Goal: Complete application form

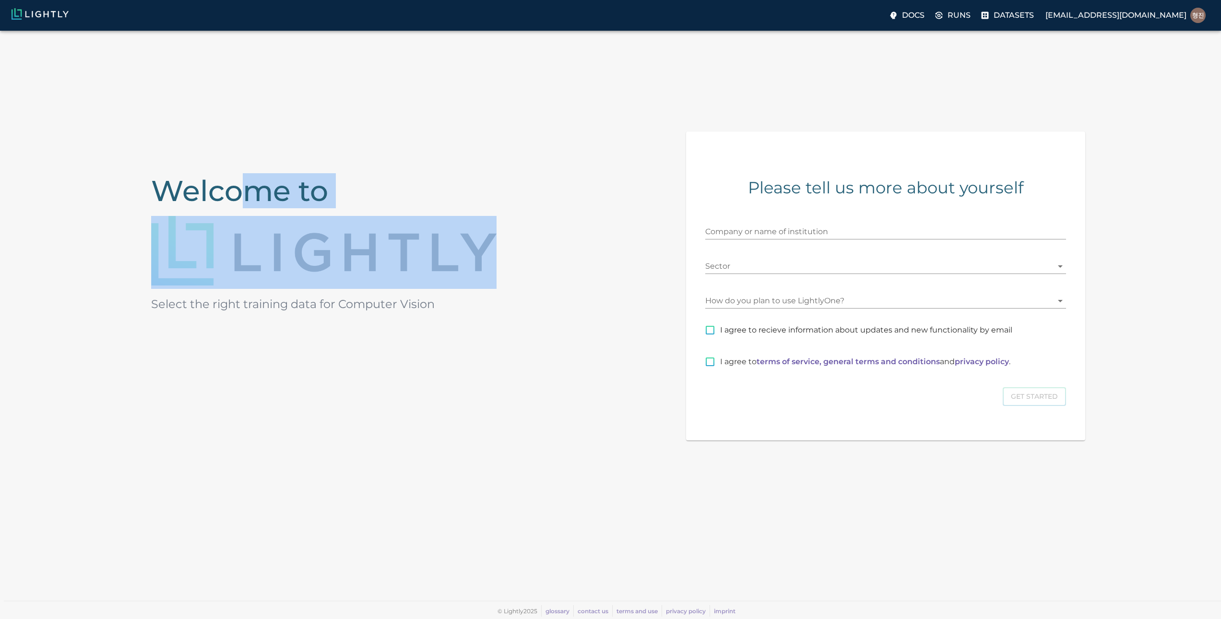
drag, startPoint x: 257, startPoint y: 196, endPoint x: 364, endPoint y: 222, distance: 110.1
click at [346, 222] on div "Welcome to Select the right training data for Computer Vision" at bounding box center [338, 221] width 391 height 180
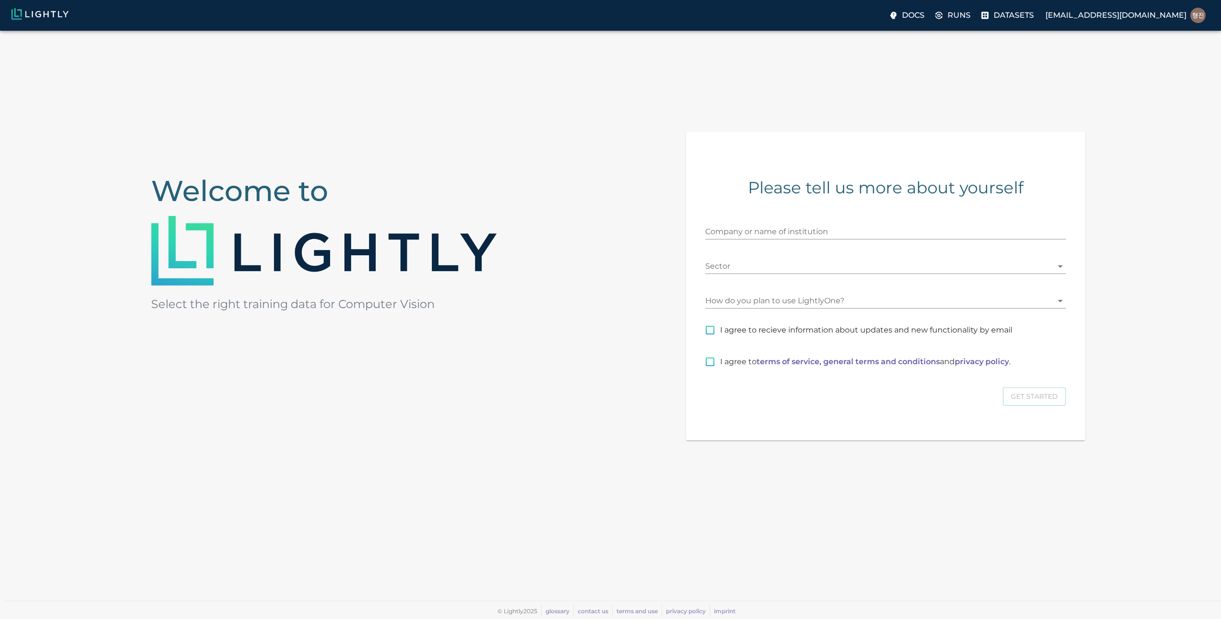
click at [617, 240] on div "Welcome to Select the right training data for Computer Vision Please tell us mo…" at bounding box center [610, 282] width 1221 height 502
click at [759, 231] on input "Company or name of institution" at bounding box center [885, 231] width 361 height 15
click at [630, 256] on div "Welcome to Select the right training data for Computer Vision Please tell us mo…" at bounding box center [610, 282] width 1221 height 502
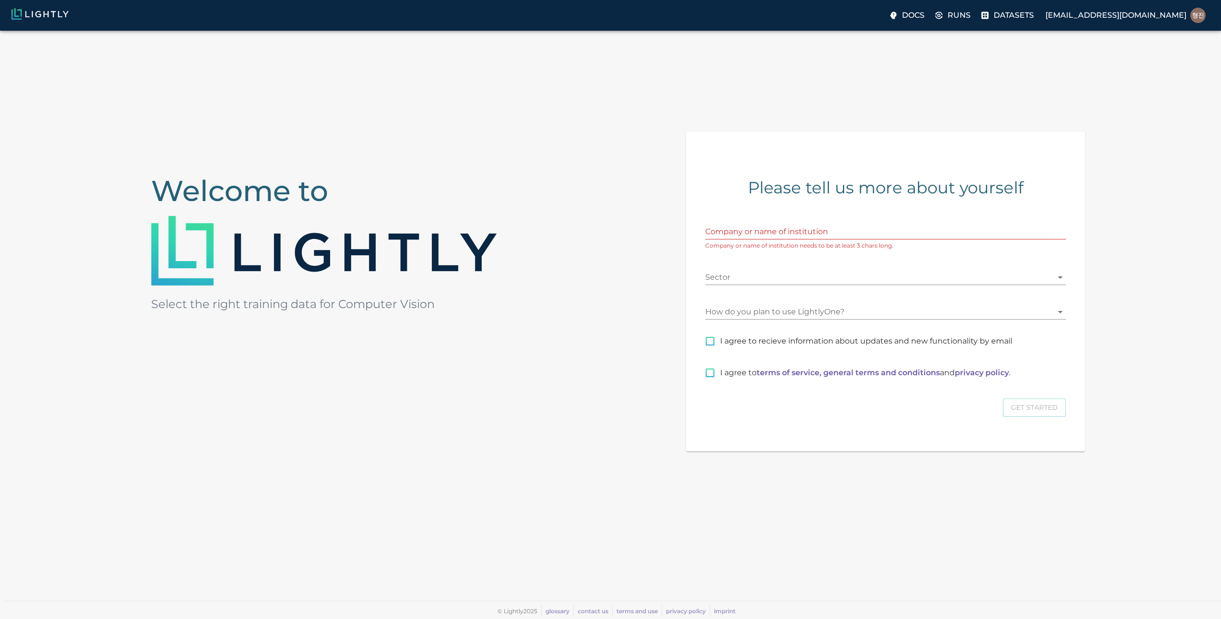
click at [811, 230] on input "Company or name of institution" at bounding box center [885, 231] width 361 height 15
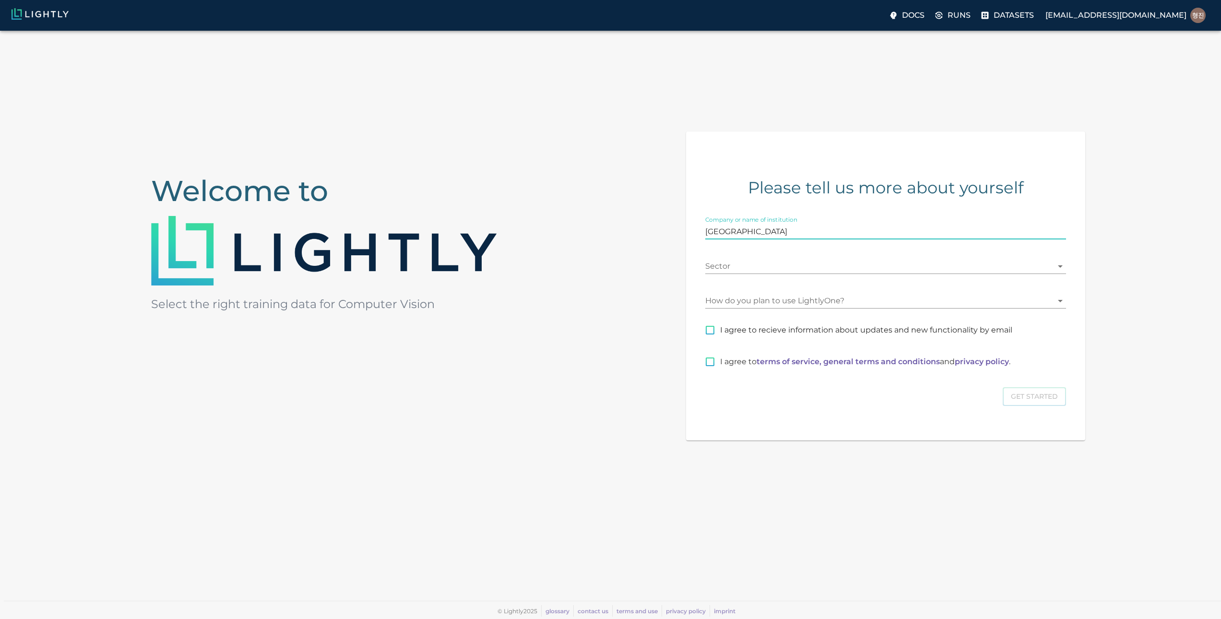
type input "PUKYONG NATIONAL UNIVERSITY"
click at [1056, 269] on body "Docs Runs Datasets jini030701@gmail.com Welcome to Select the right training da…" at bounding box center [610, 325] width 1221 height 588
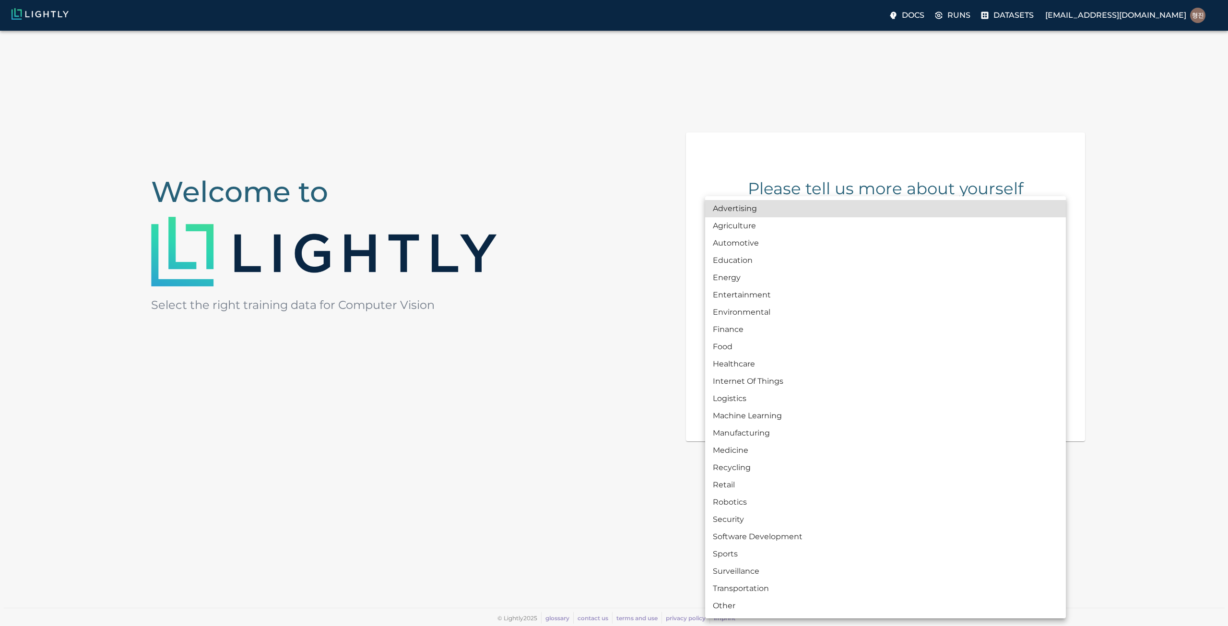
click at [1135, 262] on div at bounding box center [614, 313] width 1228 height 626
click at [1044, 273] on body "Docs Runs Datasets jini030701@gmail.com Welcome to Select the right training da…" at bounding box center [614, 328] width 1228 height 595
click at [909, 262] on li "Education" at bounding box center [885, 260] width 361 height 17
type input "EDUCATION"
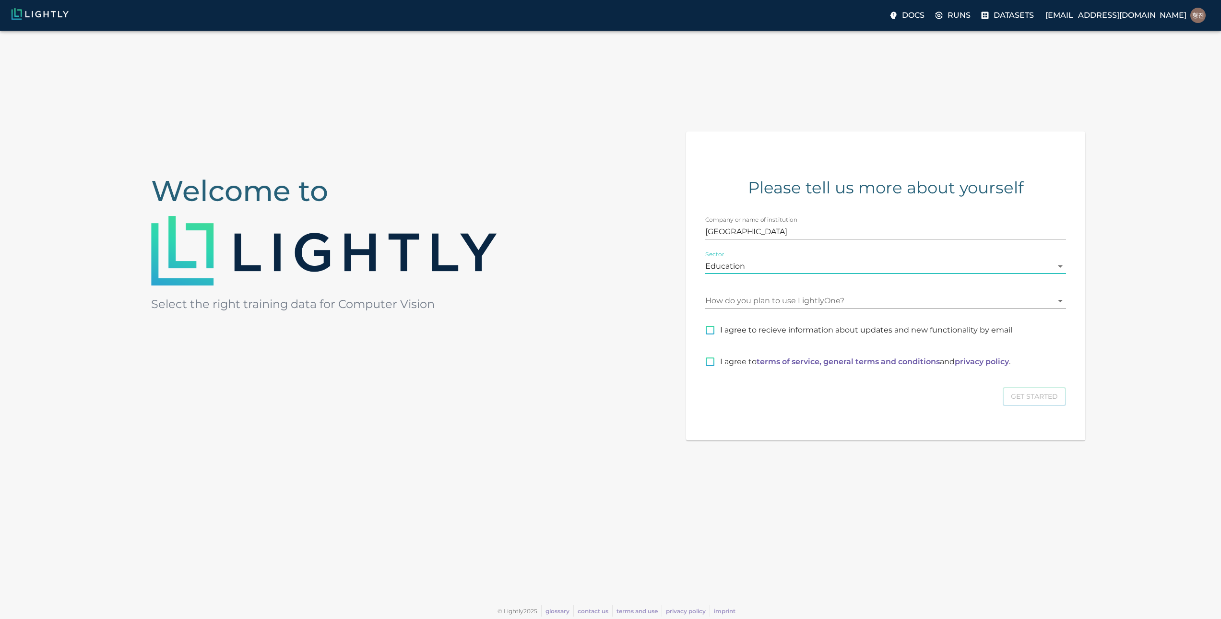
click at [823, 306] on body "Docs Runs Datasets jini030701@gmail.com Welcome to Select the right training da…" at bounding box center [610, 325] width 1221 height 588
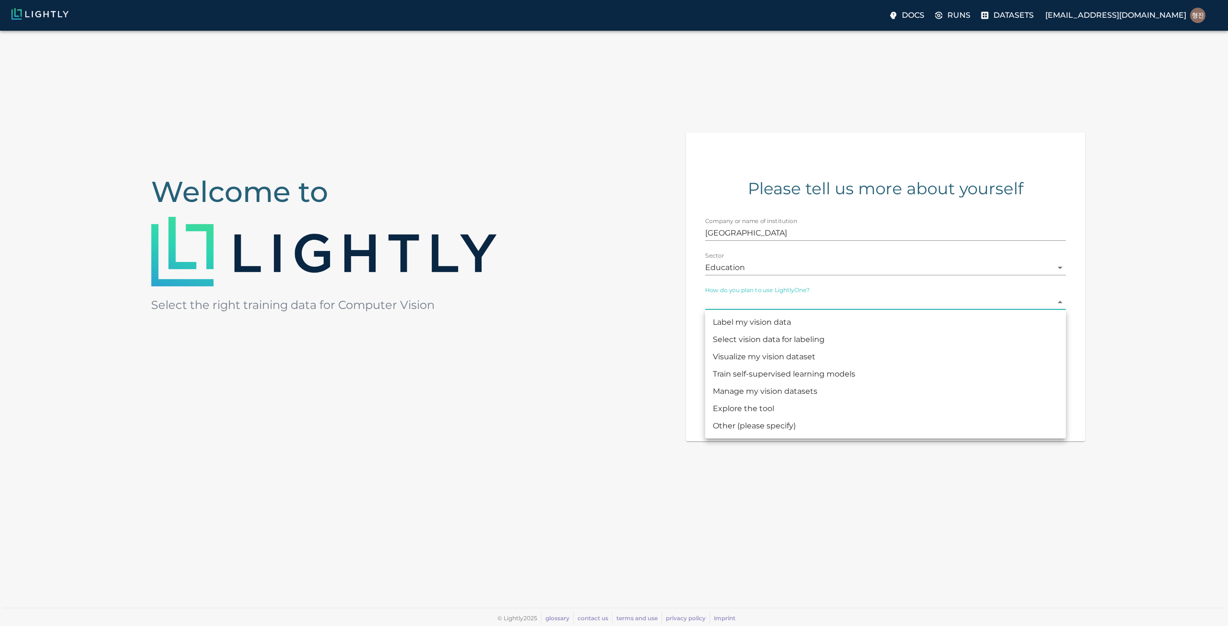
click at [823, 373] on li "Train self-supervised learning models" at bounding box center [885, 374] width 361 height 17
type input "MODEL_TRAINING"
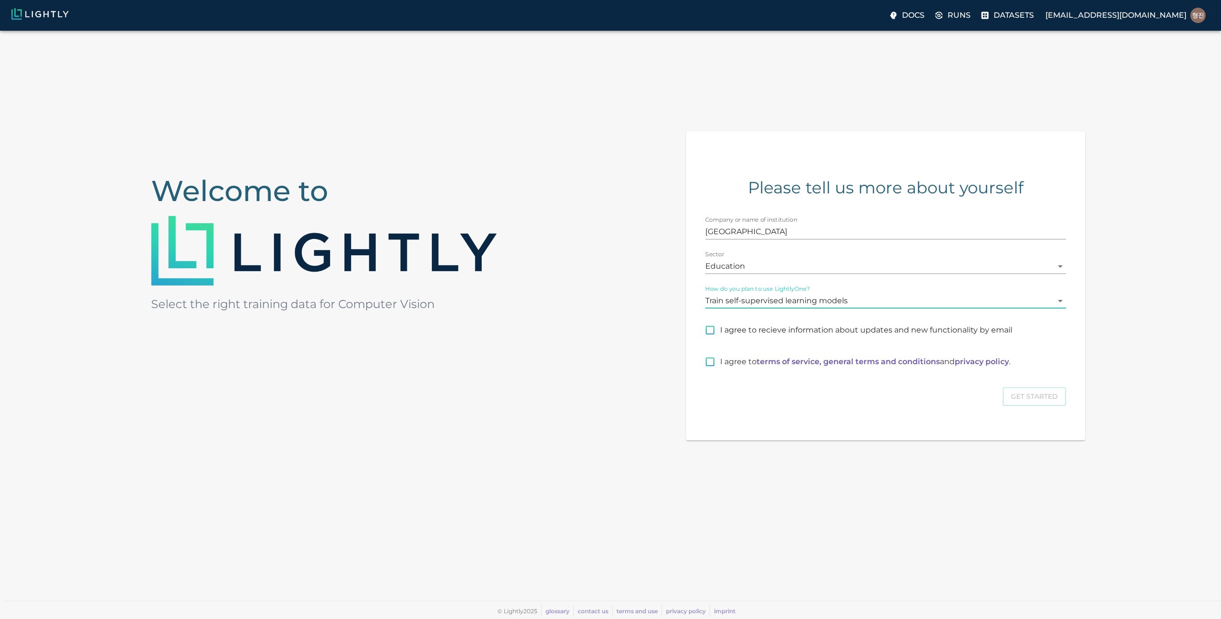
click at [708, 330] on input "I agree to recieve information about updates and new functionality by email" at bounding box center [710, 330] width 20 height 20
checkbox input "true"
click at [712, 367] on input "I agree to terms of service, general terms and conditions and privacy policy ." at bounding box center [710, 362] width 20 height 20
checkbox input "true"
click at [1033, 401] on button "Get Started" at bounding box center [1033, 396] width 63 height 19
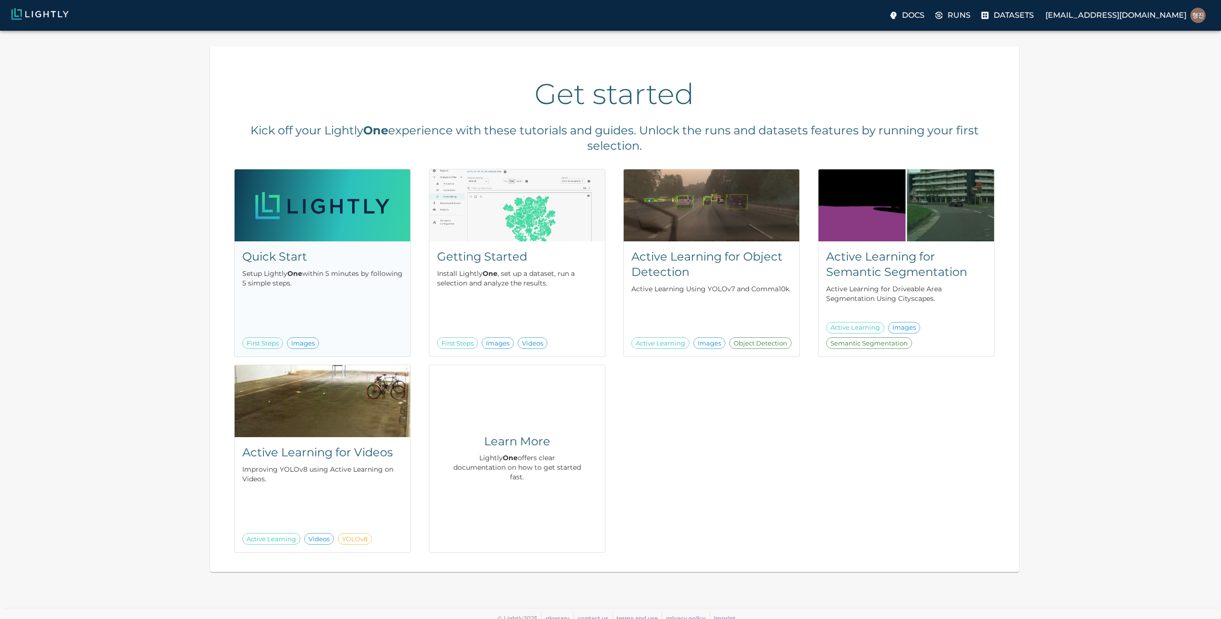
click at [342, 220] on img at bounding box center [323, 205] width 176 height 72
click at [332, 278] on p "Setup Lightly One within 5 minutes by following 5 simple steps." at bounding box center [322, 278] width 160 height 19
click at [741, 451] on div "Quick Start Setup Lightly One within 5 minutes by following 5 simple steps. Fir…" at bounding box center [611, 356] width 778 height 391
